Goal: Task Accomplishment & Management: Manage account settings

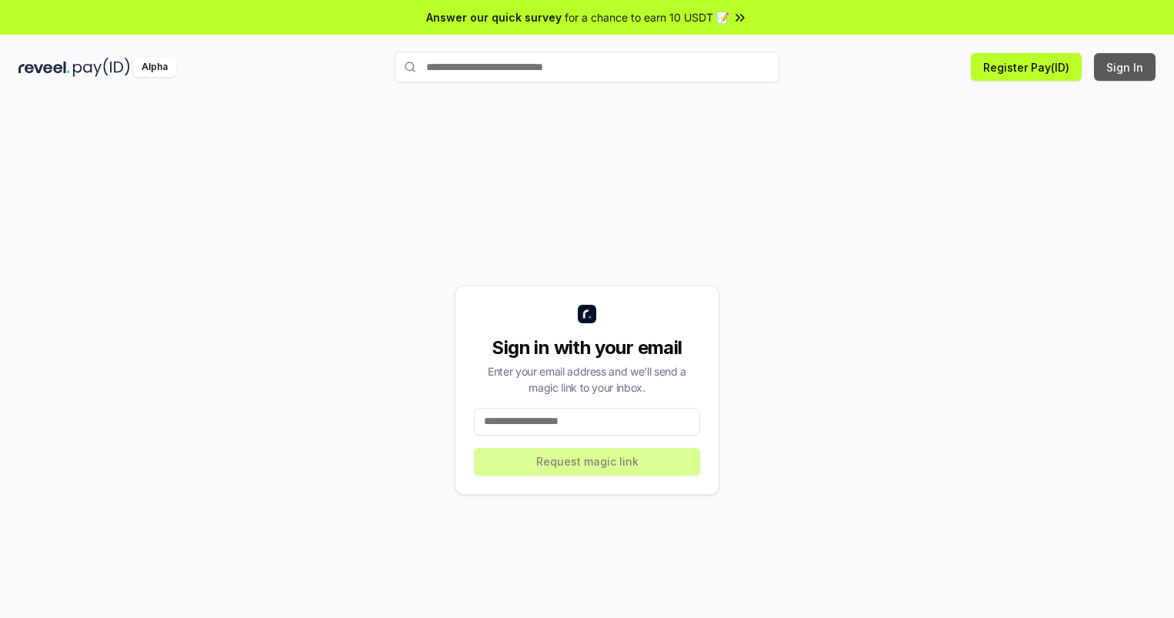
click at [1126, 67] on button "Sign In" at bounding box center [1125, 67] width 62 height 28
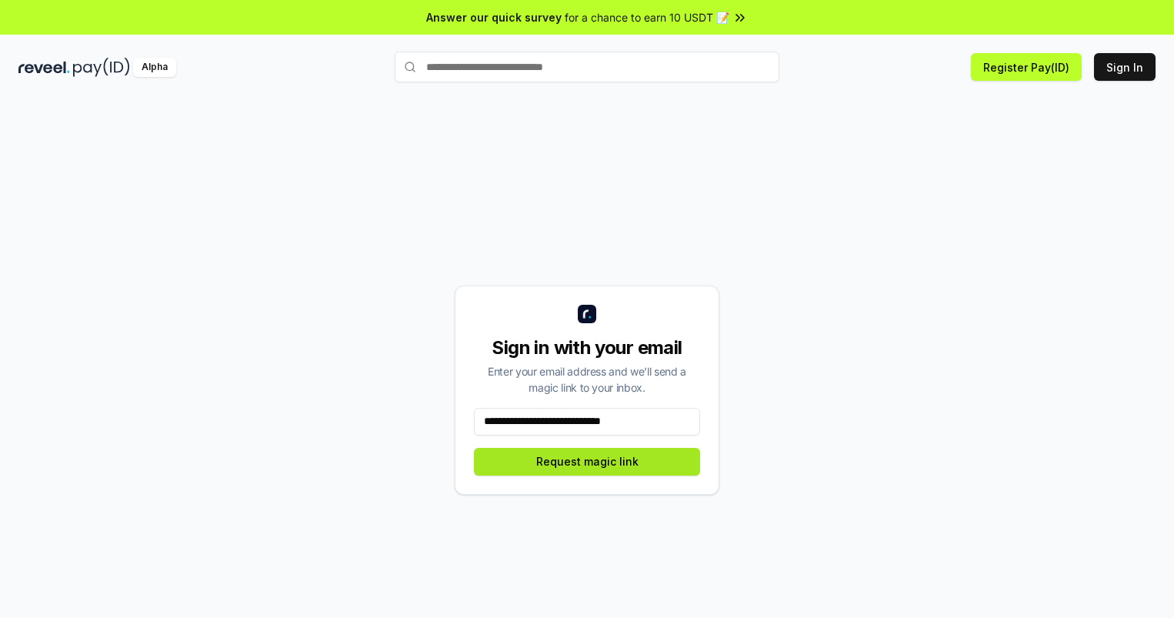
type input "**********"
click at [587, 461] on button "Request magic link" at bounding box center [587, 462] width 226 height 28
